Goal: Transaction & Acquisition: Purchase product/service

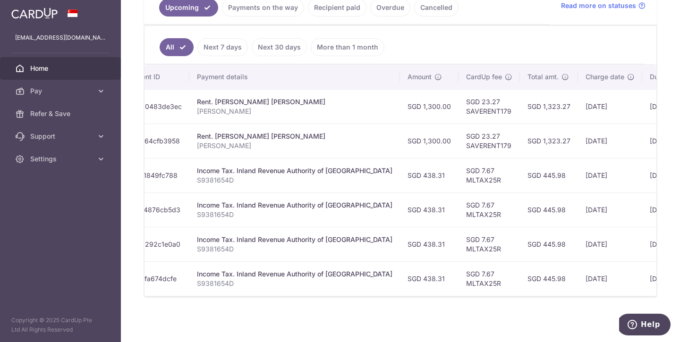
scroll to position [227, 0]
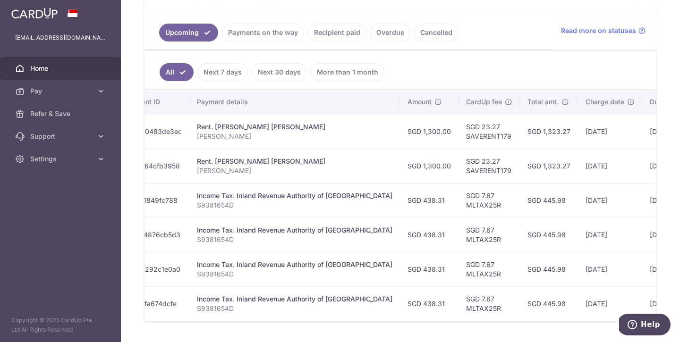
click at [332, 34] on link "Recipient paid" at bounding box center [337, 33] width 59 height 18
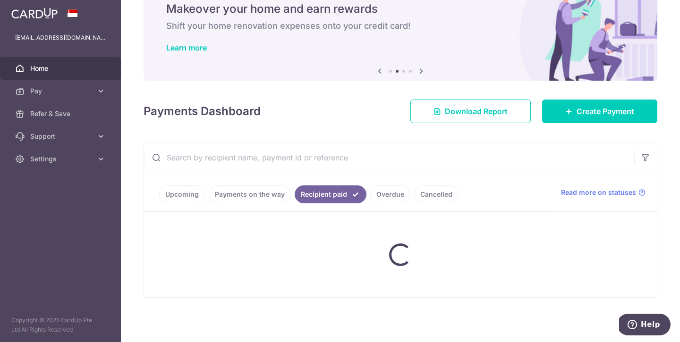
scroll to position [40, 0]
click at [332, 34] on div "Renovation Payment Type Makeover your home and earn rewards Shift your home ren…" at bounding box center [401, 22] width 514 height 94
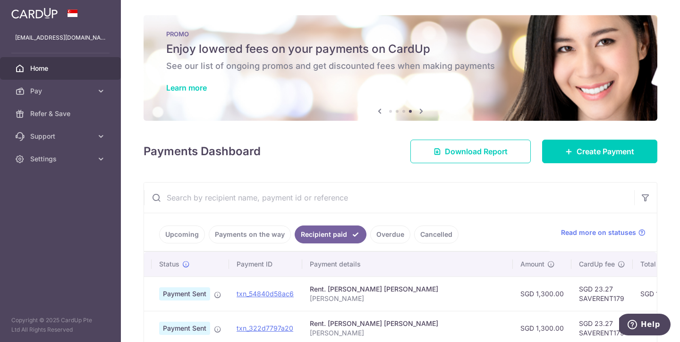
scroll to position [0, 0]
click at [578, 149] on span "Create Payment" at bounding box center [605, 151] width 58 height 11
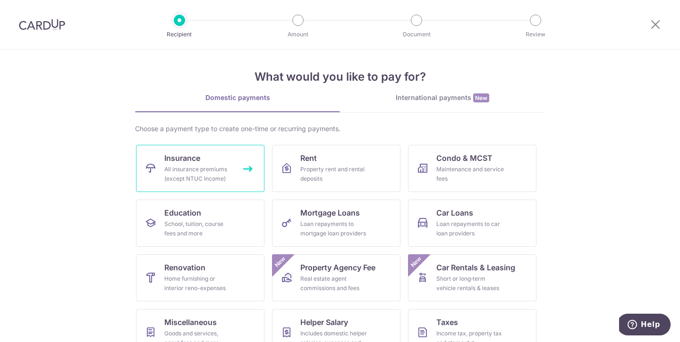
scroll to position [2, 0]
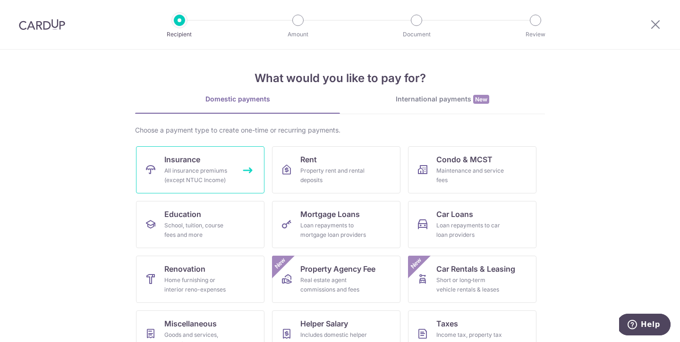
click at [197, 166] on div "All insurance premiums (except NTUC Income)" at bounding box center [198, 175] width 68 height 19
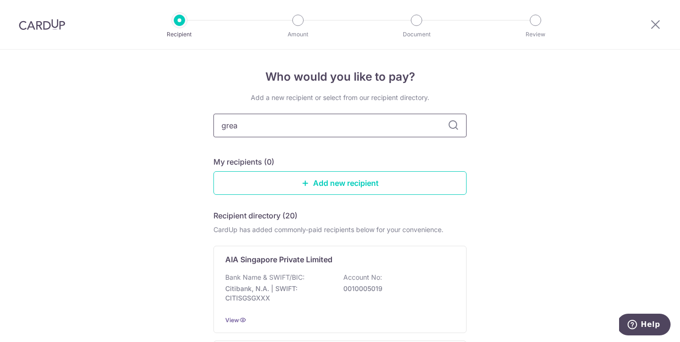
type input "great"
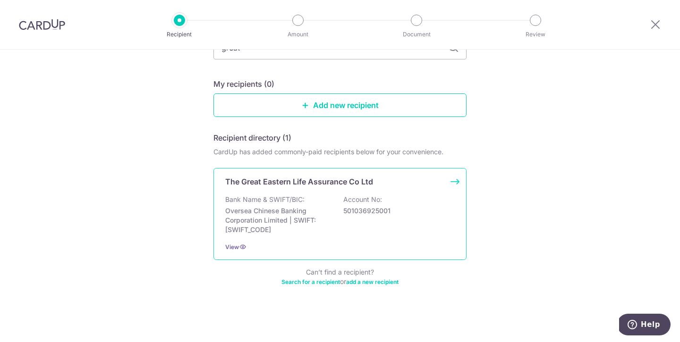
scroll to position [78, 0]
click at [383, 216] on p "501036925001" at bounding box center [396, 210] width 106 height 9
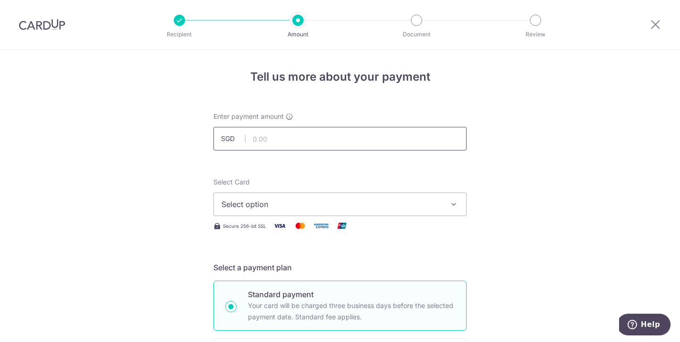
click at [306, 139] on input "text" at bounding box center [339, 139] width 253 height 24
paste input "0238263182"
type input "0238263182"
click at [306, 139] on input "0238263182" at bounding box center [339, 139] width 253 height 24
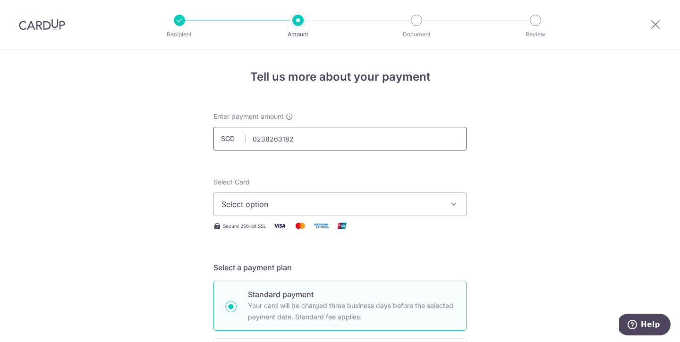
click at [306, 139] on input "0238263182" at bounding box center [339, 139] width 253 height 24
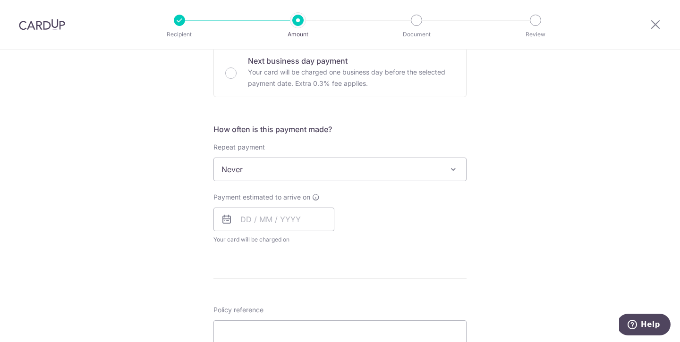
scroll to position [368, 0]
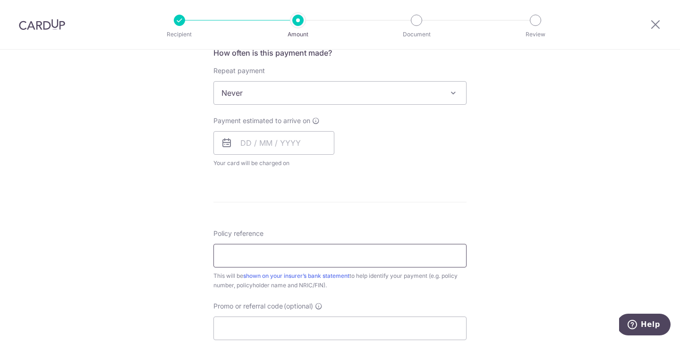
click at [296, 246] on input "Policy reference" at bounding box center [339, 256] width 253 height 24
paste input "0238263182"
type input "0238263182 TEH KENG SING"
click at [274, 139] on input "text" at bounding box center [273, 143] width 121 height 24
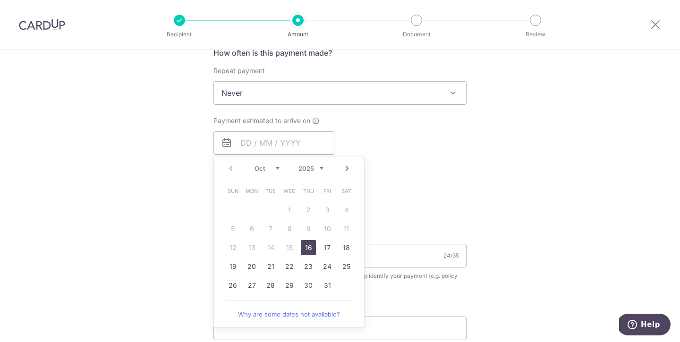
click at [313, 247] on link "16" at bounding box center [308, 247] width 15 height 15
type input "[DATE]"
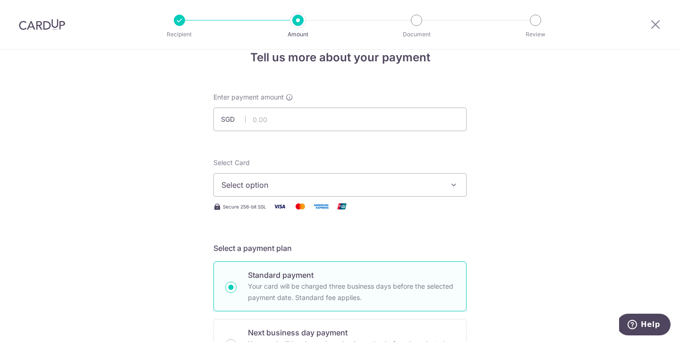
scroll to position [19, 0]
click at [337, 123] on input "text" at bounding box center [339, 120] width 253 height 24
click at [304, 118] on input "text" at bounding box center [339, 120] width 253 height 24
paste input "379.34"
type input "379.34"
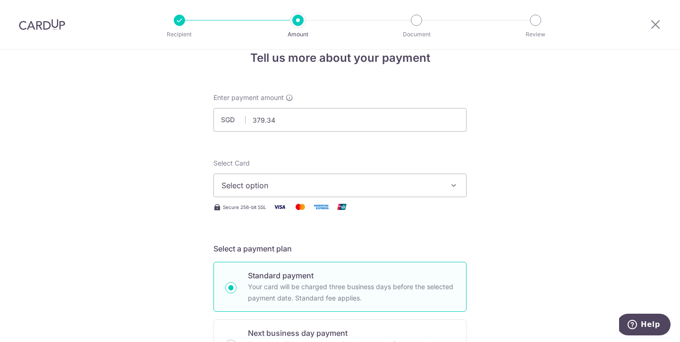
click at [320, 179] on button "Select option" at bounding box center [339, 186] width 253 height 24
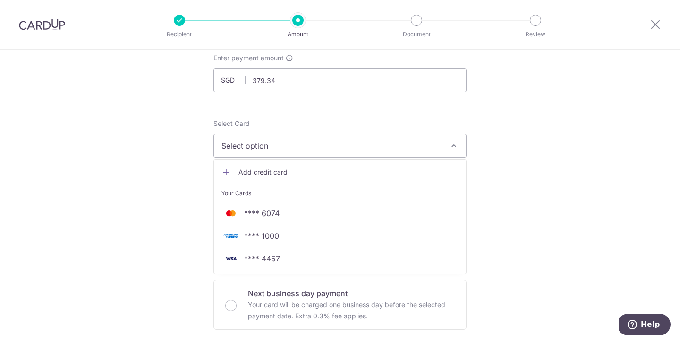
scroll to position [59, 0]
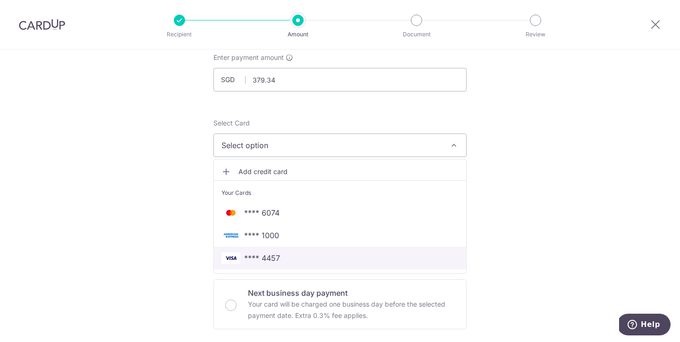
click at [329, 252] on link "**** 4457" at bounding box center [340, 258] width 252 height 23
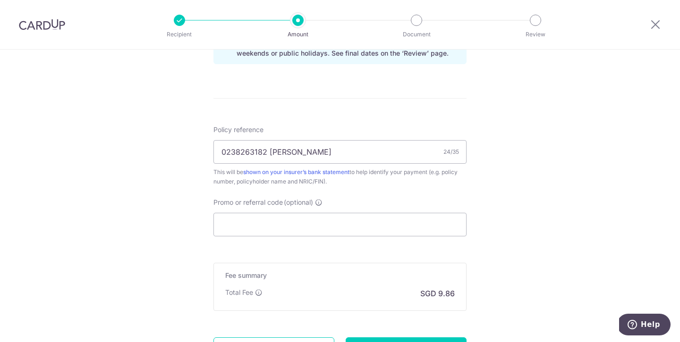
scroll to position [512, 0]
click at [325, 228] on input "Promo or referral code (optional)" at bounding box center [339, 224] width 253 height 24
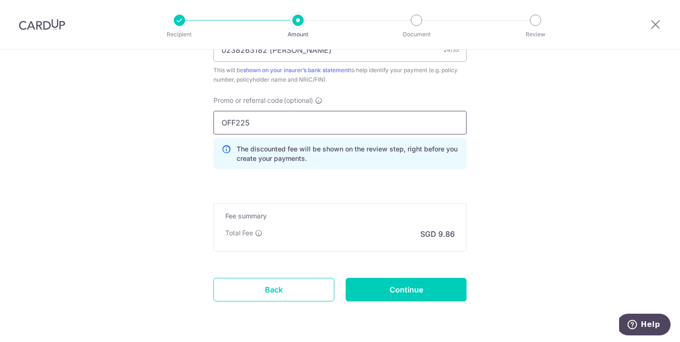
scroll to position [640, 0]
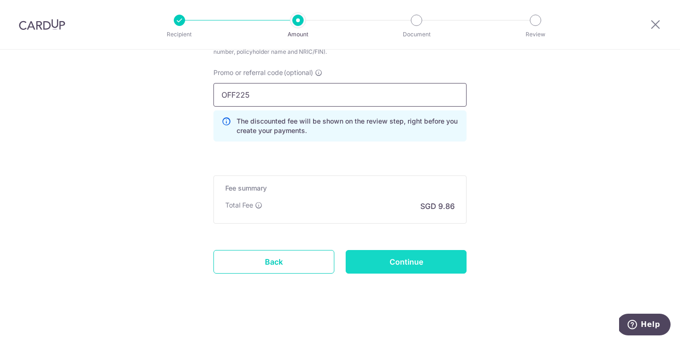
type input "OFF225"
click at [426, 266] on input "Continue" at bounding box center [406, 262] width 121 height 24
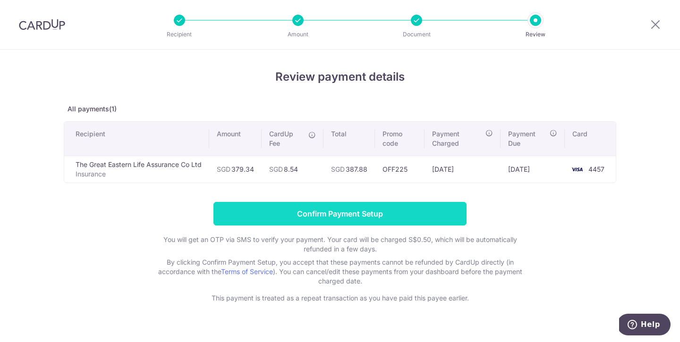
click at [416, 216] on input "Confirm Payment Setup" at bounding box center [339, 214] width 253 height 24
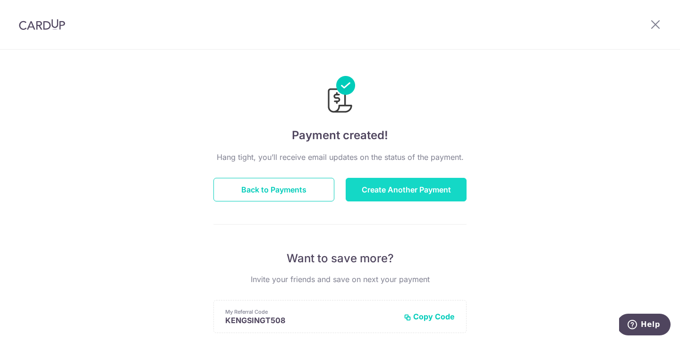
click at [409, 193] on button "Create Another Payment" at bounding box center [406, 190] width 121 height 24
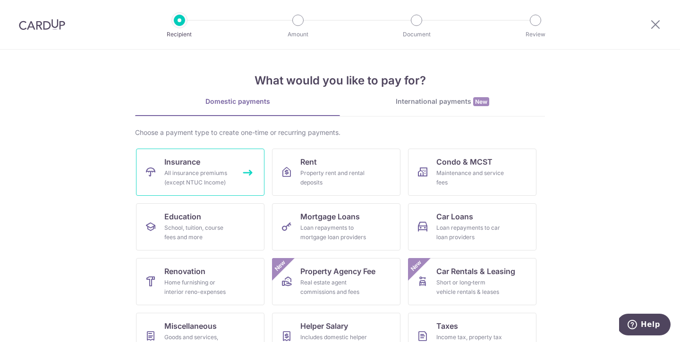
click at [198, 164] on span "Insurance" at bounding box center [182, 161] width 36 height 11
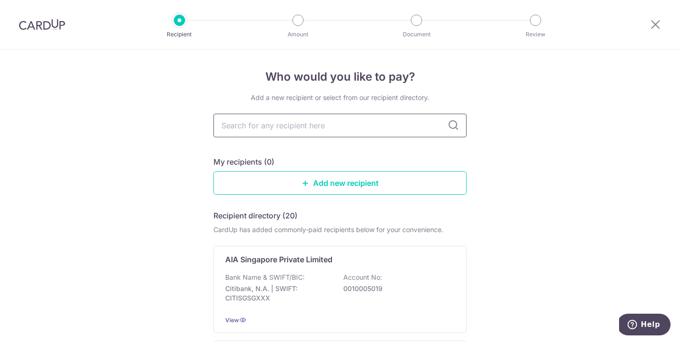
click at [310, 121] on input "text" at bounding box center [339, 126] width 253 height 24
type input "great east"
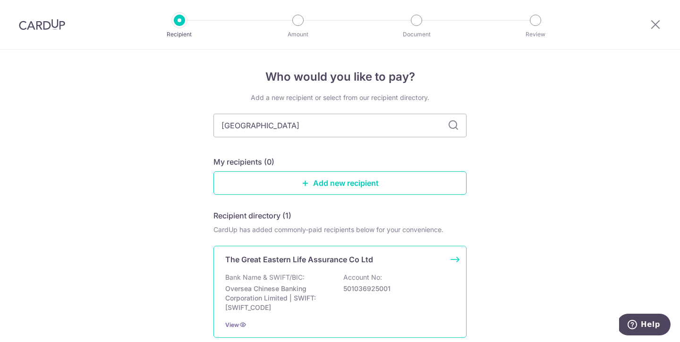
click at [309, 277] on div "Bank Name & SWIFT/BIC: Oversea Chinese Banking Corporation Limited | SWIFT: OCB…" at bounding box center [339, 293] width 229 height 40
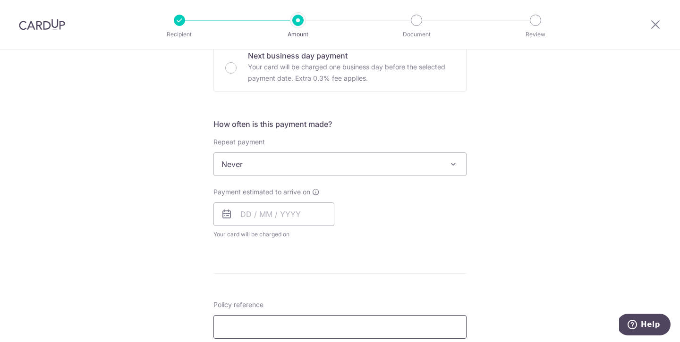
click at [291, 331] on input "Policy reference" at bounding box center [339, 327] width 253 height 24
paste input "0238263174"
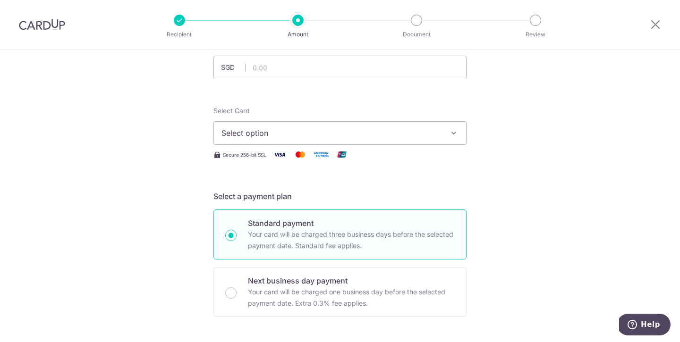
scroll to position [71, 0]
type input "0238263174 TEH KENG SING"
click at [333, 131] on span "Select option" at bounding box center [331, 133] width 220 height 11
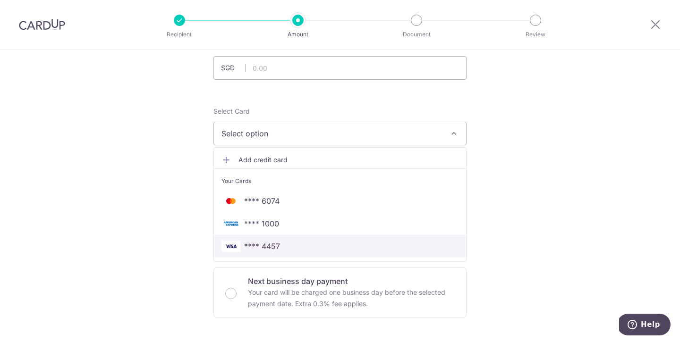
click at [296, 247] on span "**** 4457" at bounding box center [339, 246] width 237 height 11
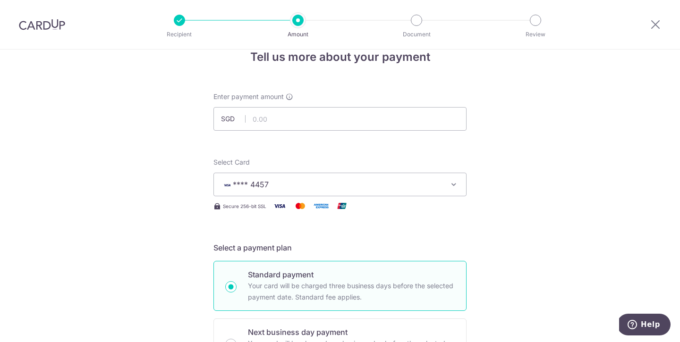
scroll to position [0, 0]
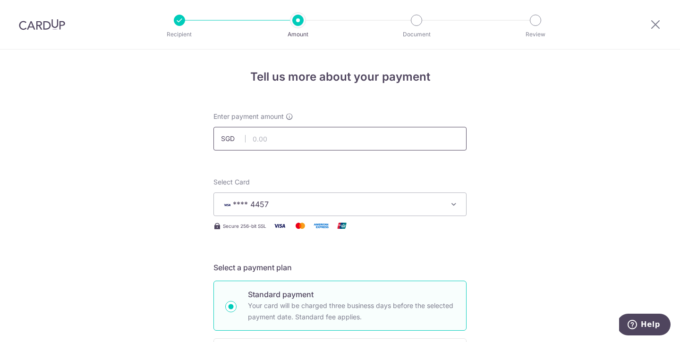
click at [333, 136] on input "text" at bounding box center [339, 139] width 253 height 24
type input "109.28"
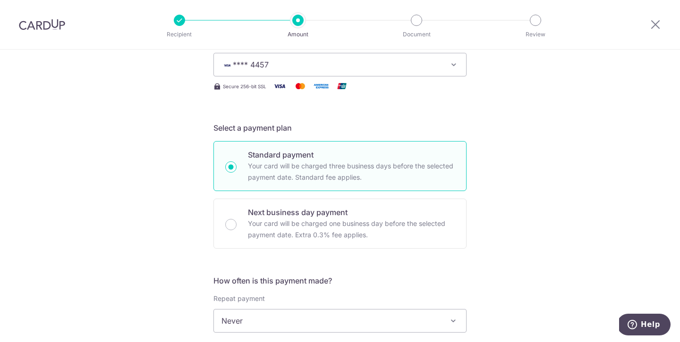
scroll to position [282, 0]
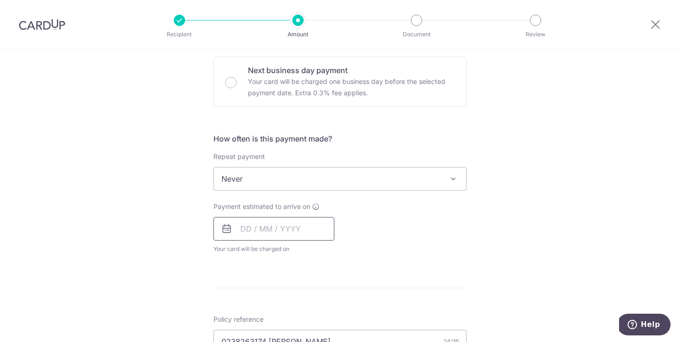
click at [285, 229] on input "text" at bounding box center [273, 229] width 121 height 24
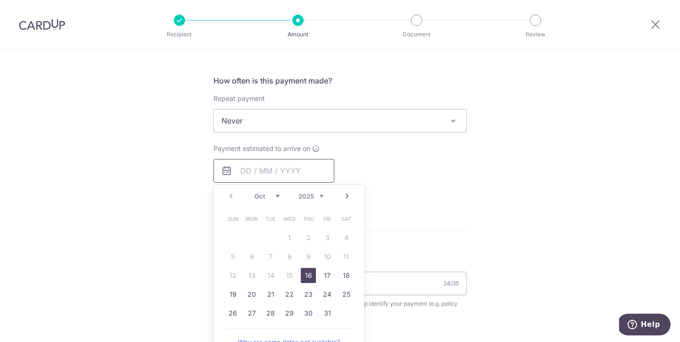
scroll to position [340, 0]
click at [308, 279] on link "16" at bounding box center [308, 275] width 15 height 15
type input "[DATE]"
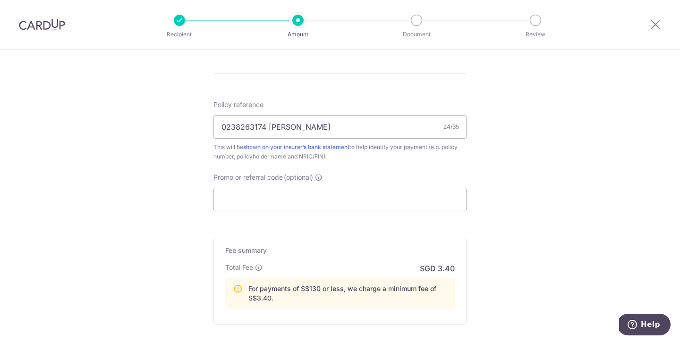
scroll to position [536, 0]
click at [334, 194] on input "Promo or referral code (optional)" at bounding box center [339, 199] width 253 height 24
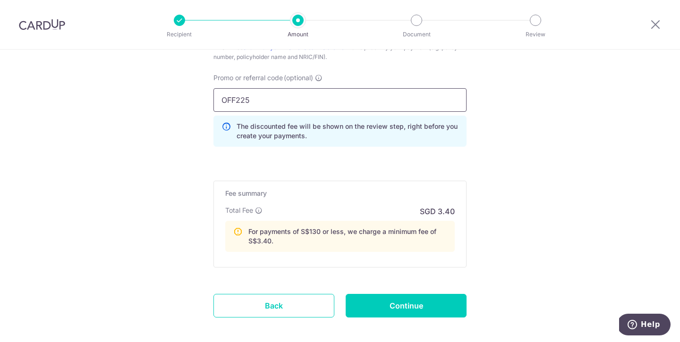
scroll to position [636, 0]
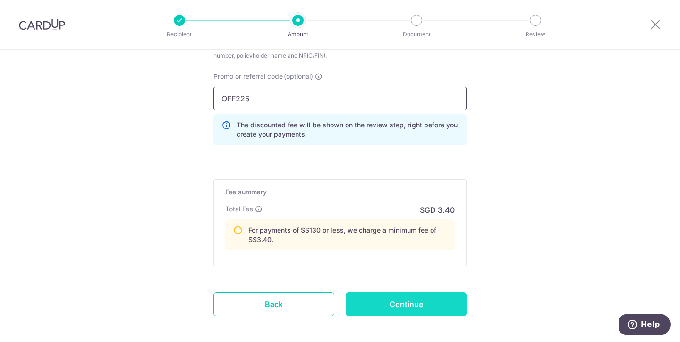
type input "OFF225"
click at [403, 304] on input "Continue" at bounding box center [406, 305] width 121 height 24
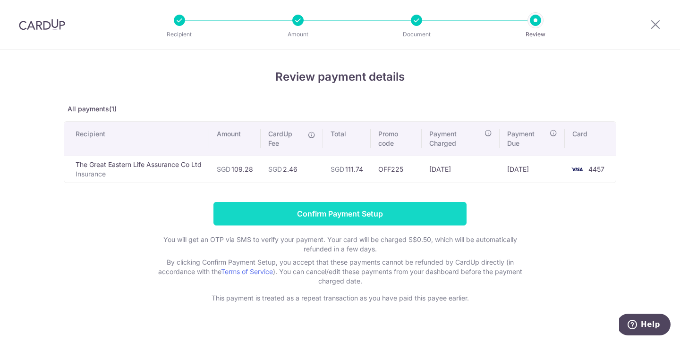
click at [385, 220] on input "Confirm Payment Setup" at bounding box center [339, 214] width 253 height 24
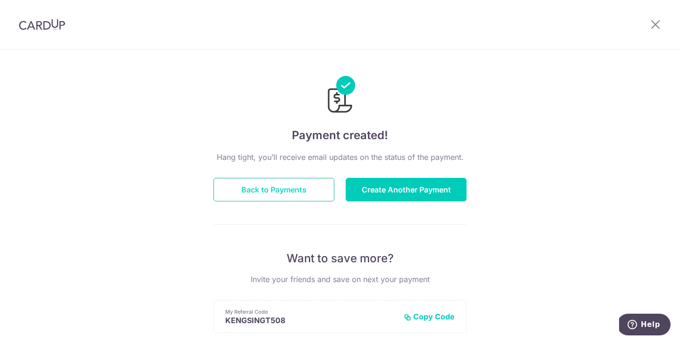
click at [293, 197] on button "Back to Payments" at bounding box center [273, 190] width 121 height 24
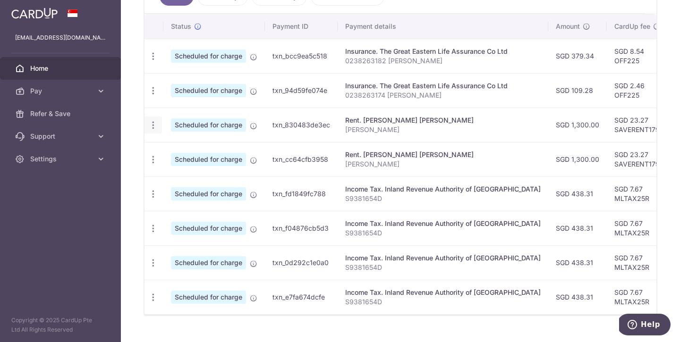
click at [149, 124] on icon "button" at bounding box center [153, 125] width 10 height 10
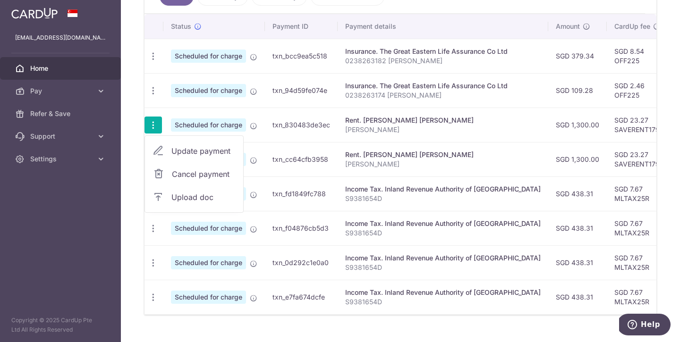
click at [196, 152] on span "Update payment" at bounding box center [203, 150] width 64 height 11
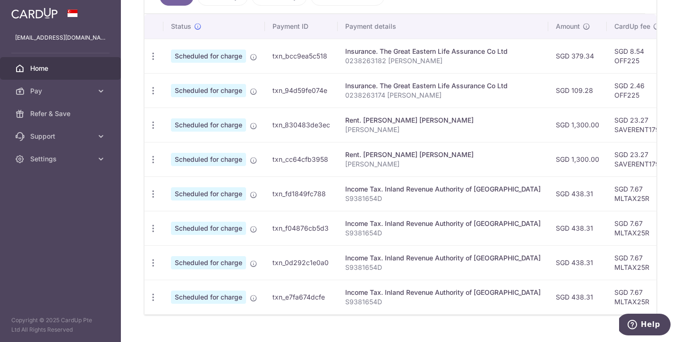
radio input "true"
type input "1,300.00"
type input "01/11/2025"
type input "Samuel T"
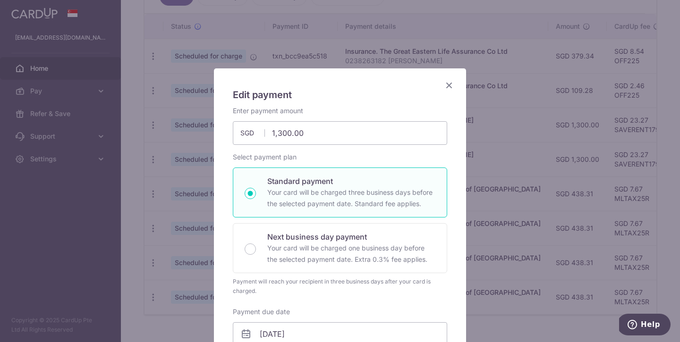
type input "SAVERENT179"
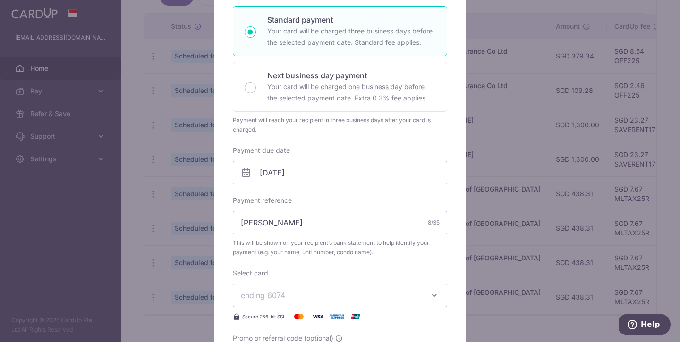
scroll to position [276, 0]
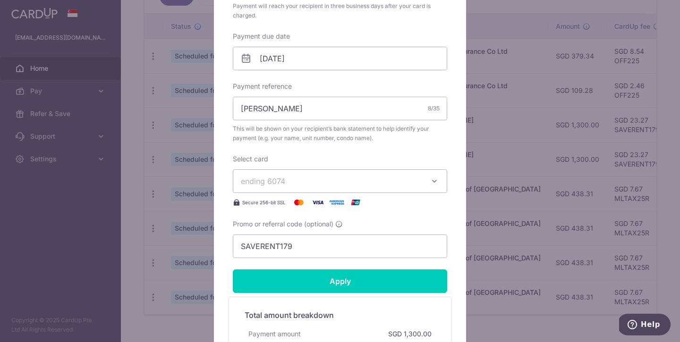
click at [331, 185] on span "ending 6074" at bounding box center [331, 181] width 181 height 11
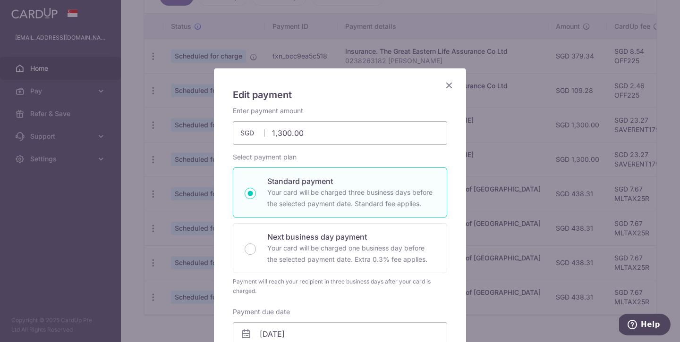
scroll to position [0, 0]
click at [450, 85] on icon "Close" at bounding box center [448, 85] width 11 height 12
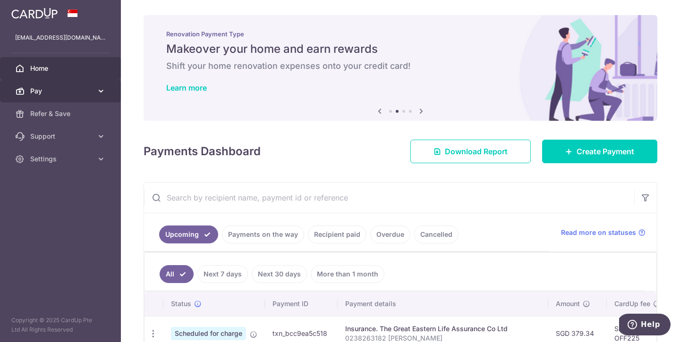
click at [66, 94] on span "Pay" at bounding box center [61, 90] width 62 height 9
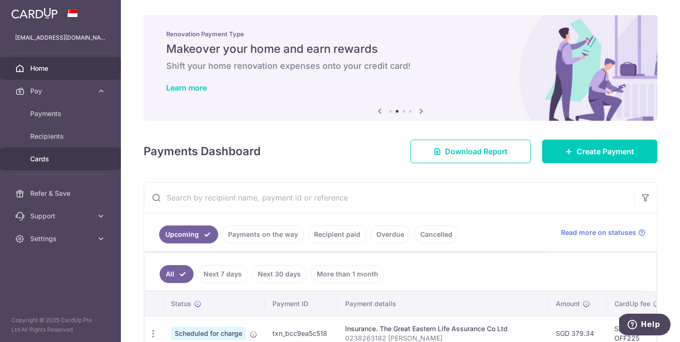
click at [47, 157] on span "Cards" at bounding box center [61, 158] width 62 height 9
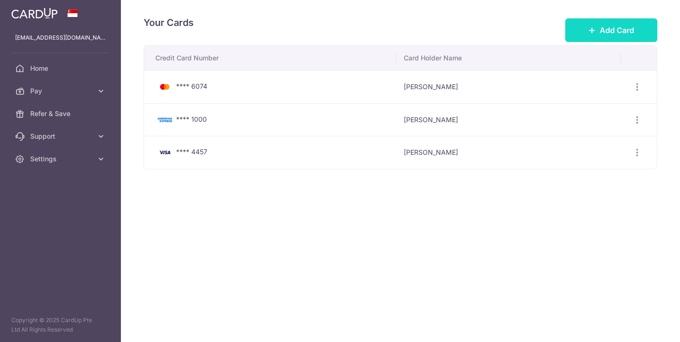
click at [600, 26] on span "Add Card" at bounding box center [617, 30] width 34 height 11
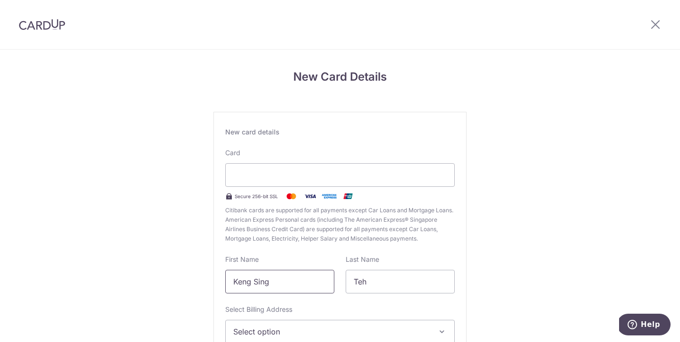
click at [288, 280] on input "Keng Sing" at bounding box center [279, 282] width 109 height 24
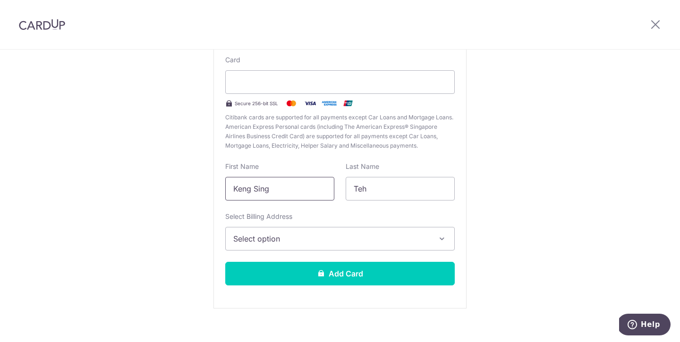
scroll to position [99, 0]
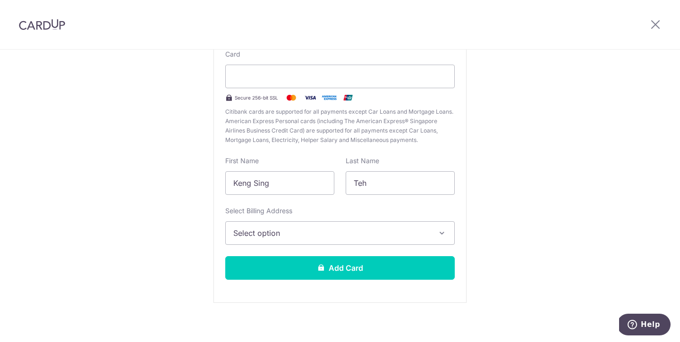
click at [373, 232] on span "Select option" at bounding box center [331, 233] width 196 height 11
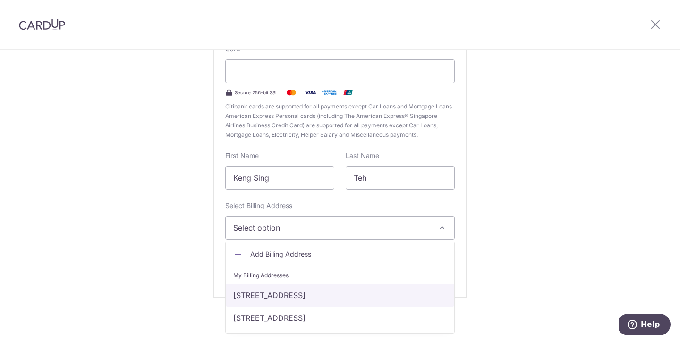
scroll to position [104, 0]
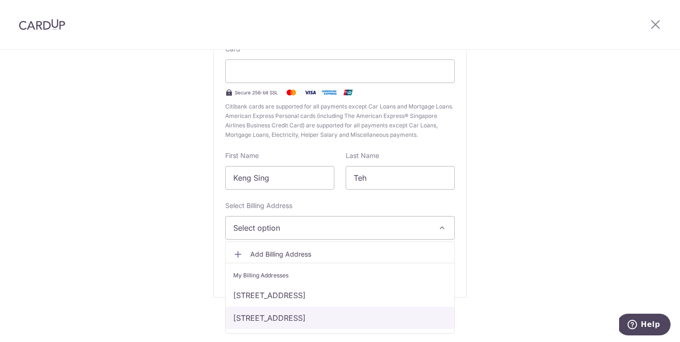
click at [352, 318] on link "[STREET_ADDRESS]" at bounding box center [340, 318] width 229 height 23
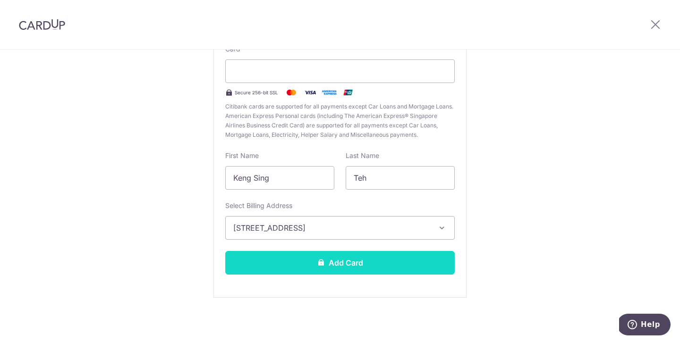
click at [371, 264] on button "Add Card" at bounding box center [339, 263] width 229 height 24
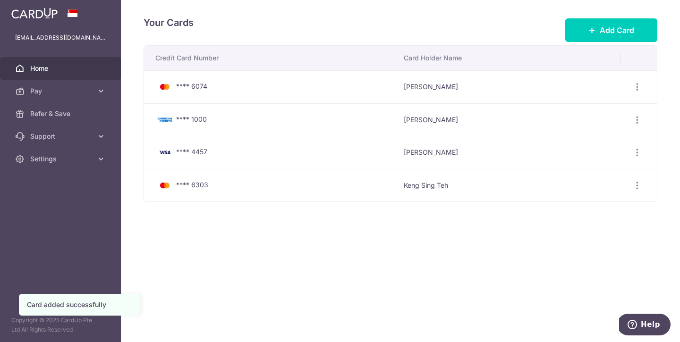
click at [63, 61] on link "Home" at bounding box center [60, 68] width 121 height 23
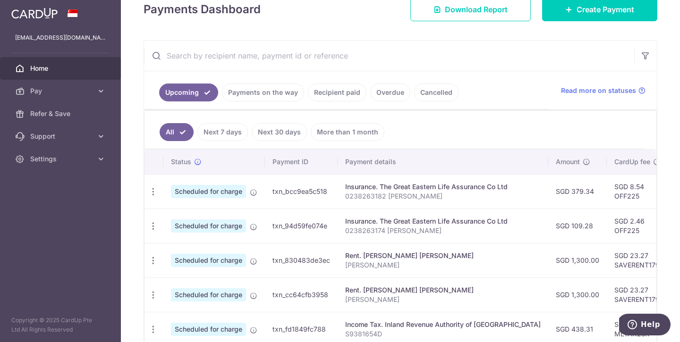
scroll to position [237, 0]
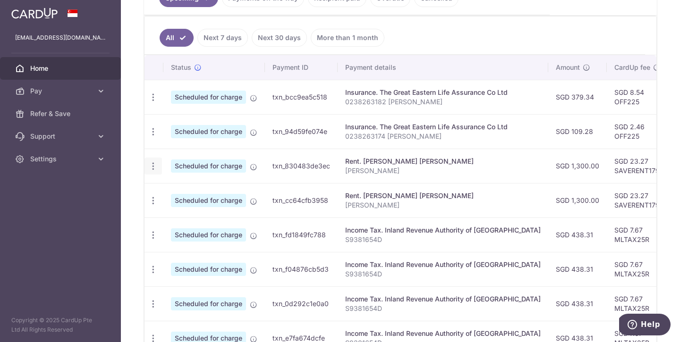
click at [154, 166] on icon "button" at bounding box center [153, 166] width 10 height 10
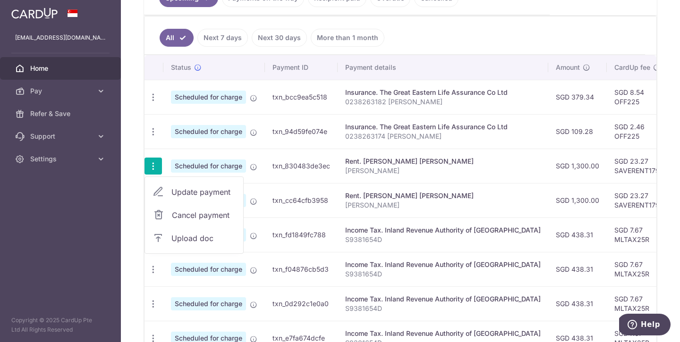
click at [202, 191] on span "Update payment" at bounding box center [203, 191] width 64 height 11
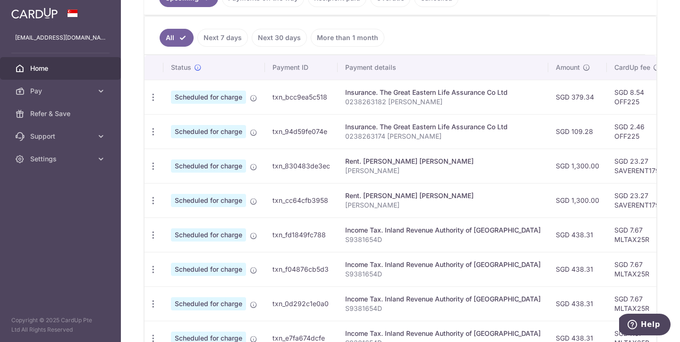
radio input "true"
type input "1,300.00"
type input "[DATE]"
type input "[PERSON_NAME]"
type input "SAVERENT179"
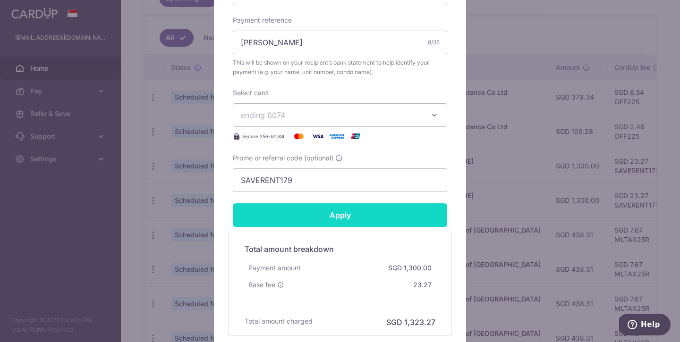
scroll to position [341, 0]
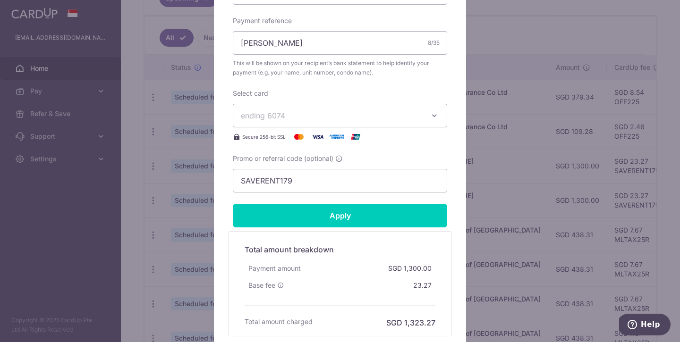
click at [361, 113] on span "ending 6074" at bounding box center [331, 115] width 181 height 11
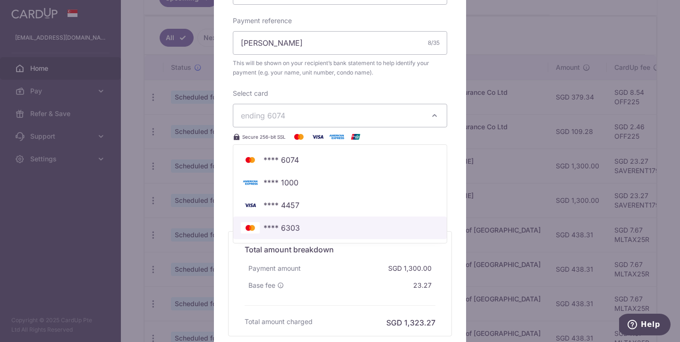
click at [316, 226] on span "**** 6303" at bounding box center [340, 227] width 198 height 11
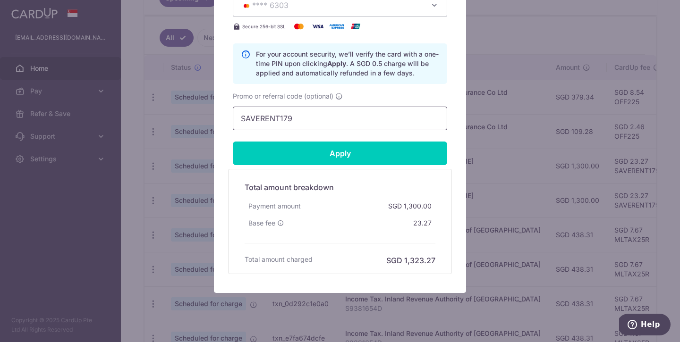
scroll to position [453, 0]
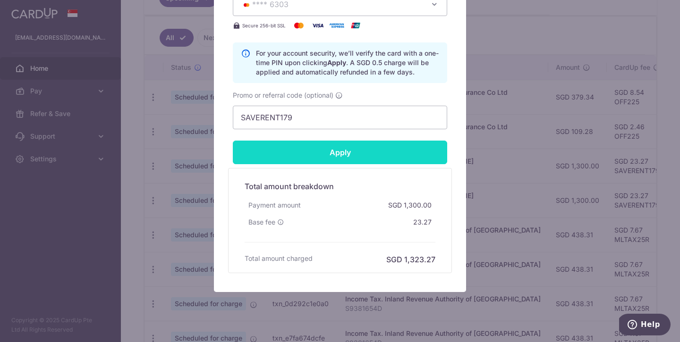
click at [376, 152] on input "Apply" at bounding box center [340, 153] width 214 height 24
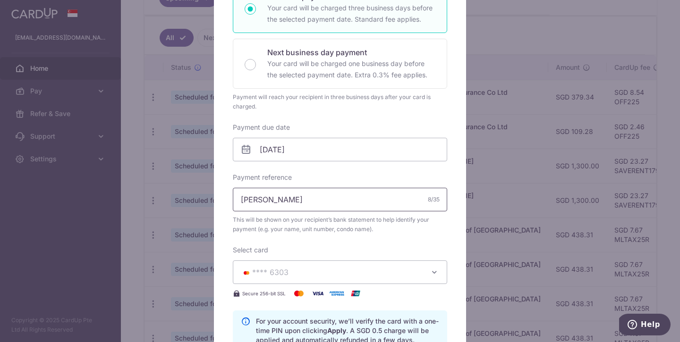
type input "Successfully Applied"
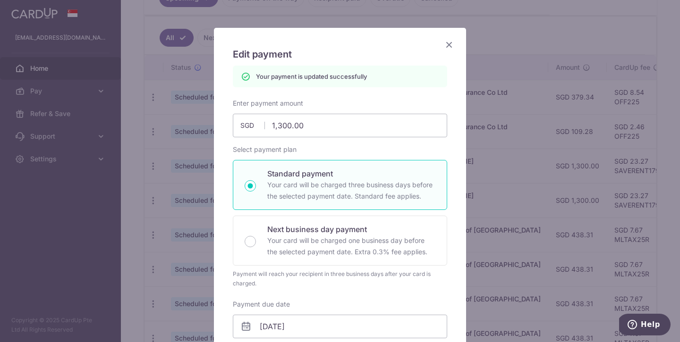
scroll to position [0, 0]
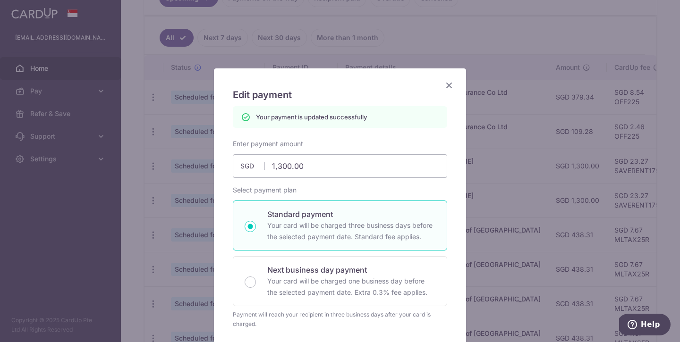
click at [449, 87] on icon "Close" at bounding box center [448, 85] width 11 height 12
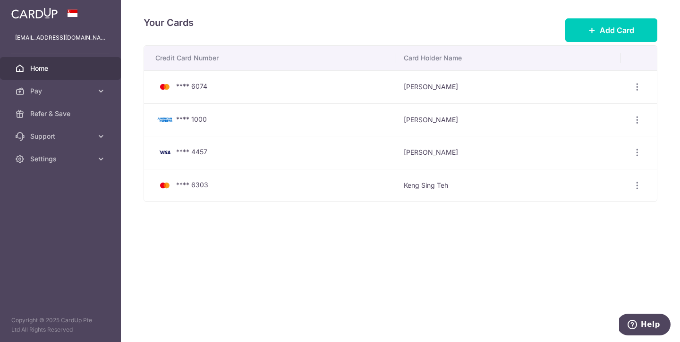
click at [47, 67] on span "Home" at bounding box center [61, 68] width 62 height 9
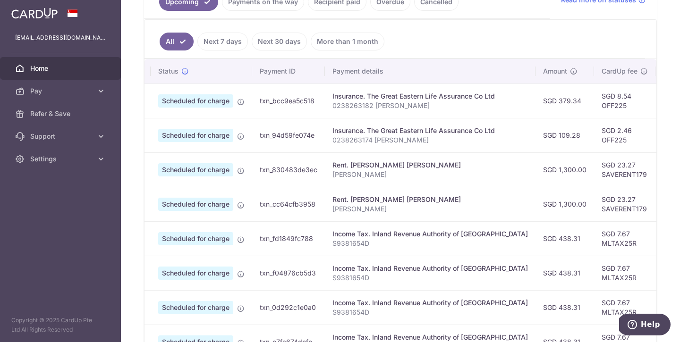
scroll to position [225, 0]
